Goal: Task Accomplishment & Management: Use online tool/utility

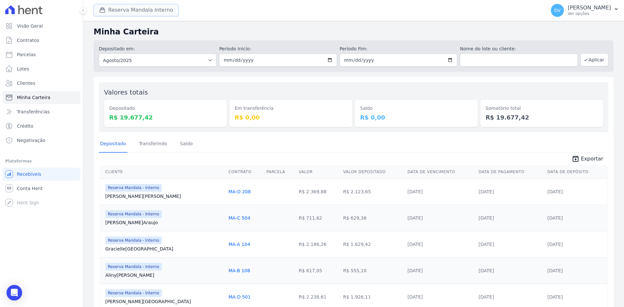
click at [122, 8] on button "Reserva Mandala Interno" at bounding box center [136, 10] width 85 height 12
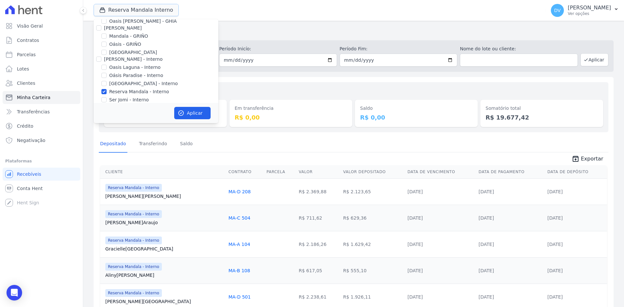
scroll to position [51, 0]
click at [103, 62] on input "Reserva Mandala - Interno" at bounding box center [103, 62] width 5 height 5
checkbox input "false"
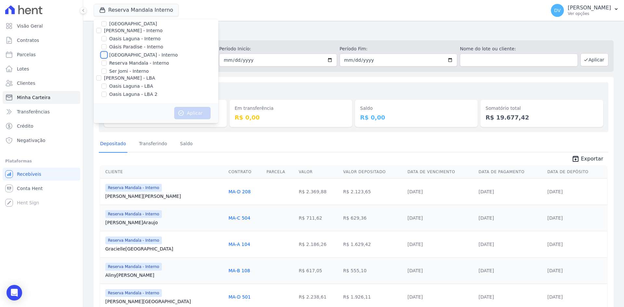
click at [103, 53] on input "[GEOGRAPHIC_DATA] - Interno" at bounding box center [103, 54] width 5 height 5
checkbox input "true"
click at [189, 108] on button "Aplicar" at bounding box center [192, 113] width 36 height 12
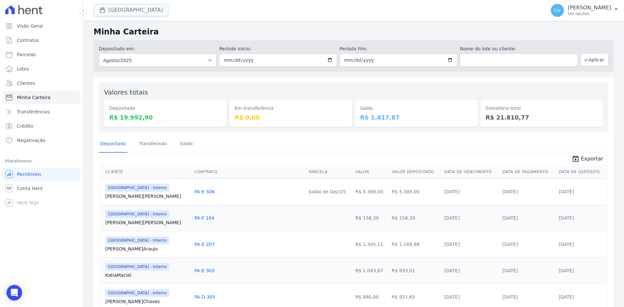
click at [134, 8] on button "[GEOGRAPHIC_DATA]" at bounding box center [131, 10] width 75 height 12
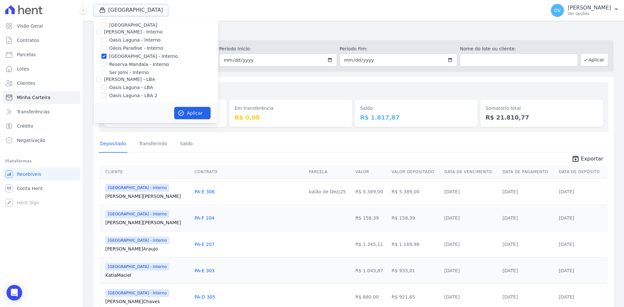
scroll to position [51, 0]
click at [104, 53] on input "[GEOGRAPHIC_DATA] - Interno" at bounding box center [103, 54] width 5 height 5
checkbox input "false"
click at [105, 40] on input "Oasis Laguna - Interno" at bounding box center [103, 38] width 5 height 5
checkbox input "true"
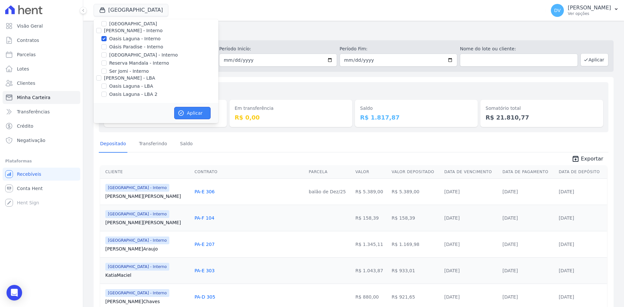
click at [188, 110] on button "Aplicar" at bounding box center [192, 113] width 36 height 12
